Goal: Check status: Check status

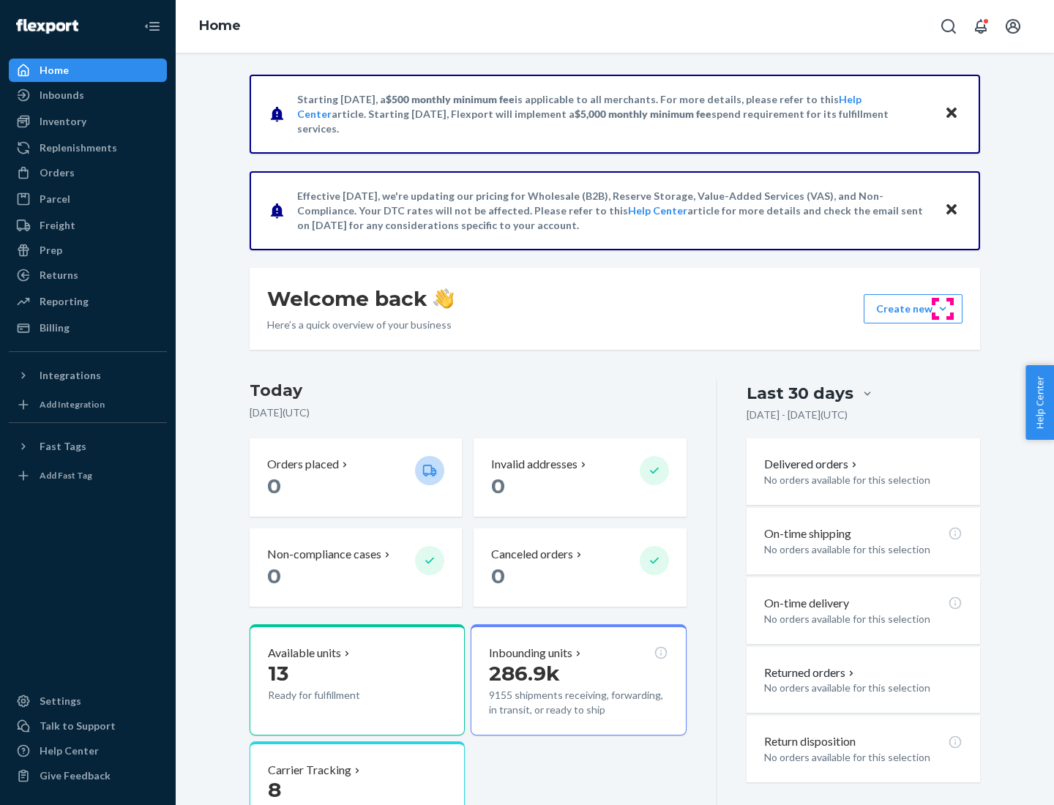
click at [943, 309] on button "Create new Create new inbound Create new order Create new product" at bounding box center [913, 308] width 99 height 29
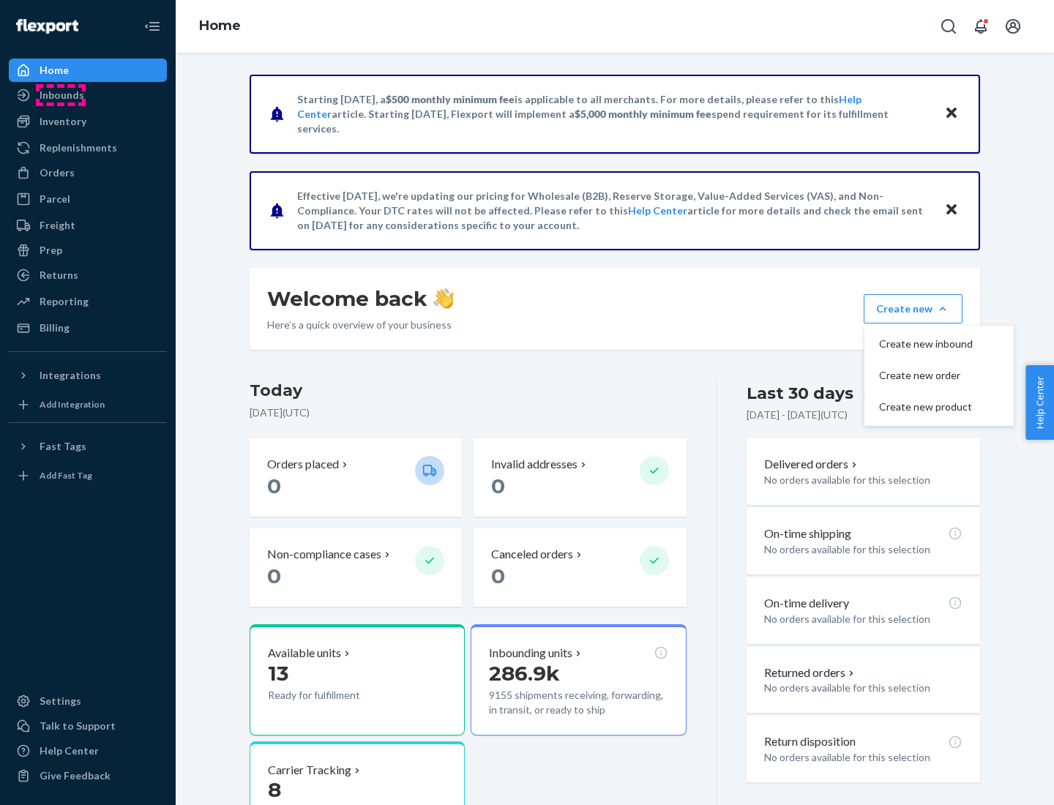
click at [61, 95] on div "Inbounds" at bounding box center [62, 95] width 45 height 15
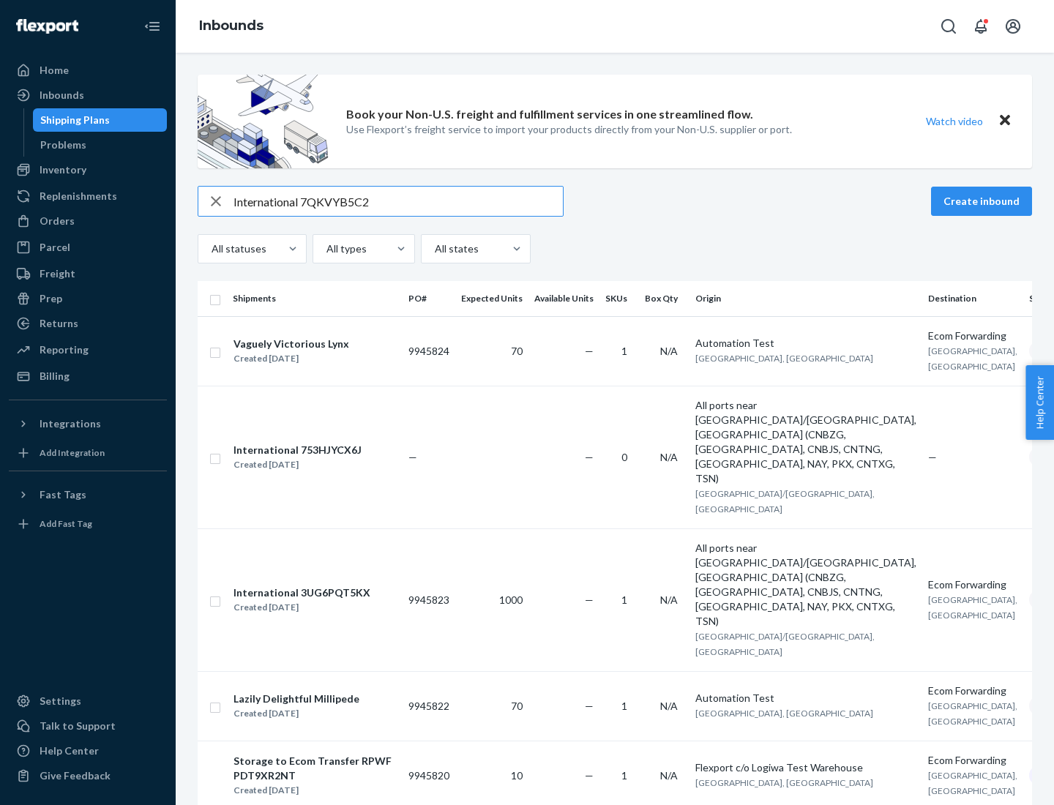
type input "International 7QKVYB5C29"
click at [325, 358] on div "Created [DATE]" at bounding box center [292, 358] width 116 height 15
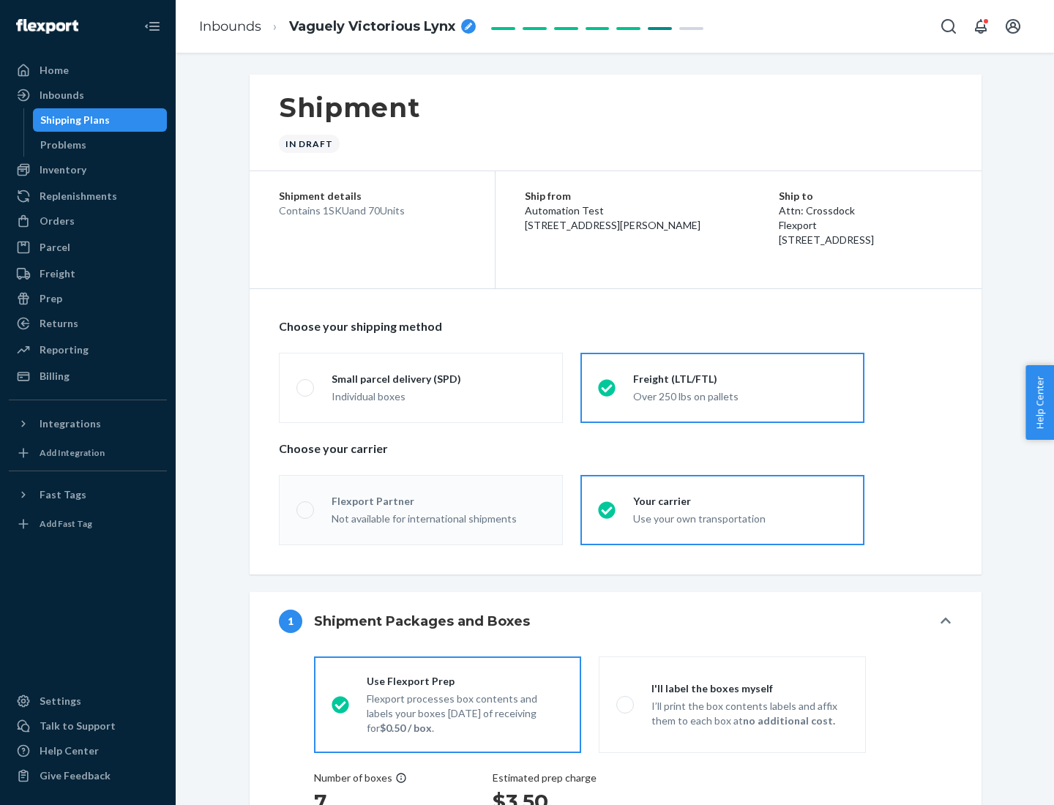
radio input "true"
radio input "false"
radio input "true"
radio input "false"
